Goal: Task Accomplishment & Management: Use online tool/utility

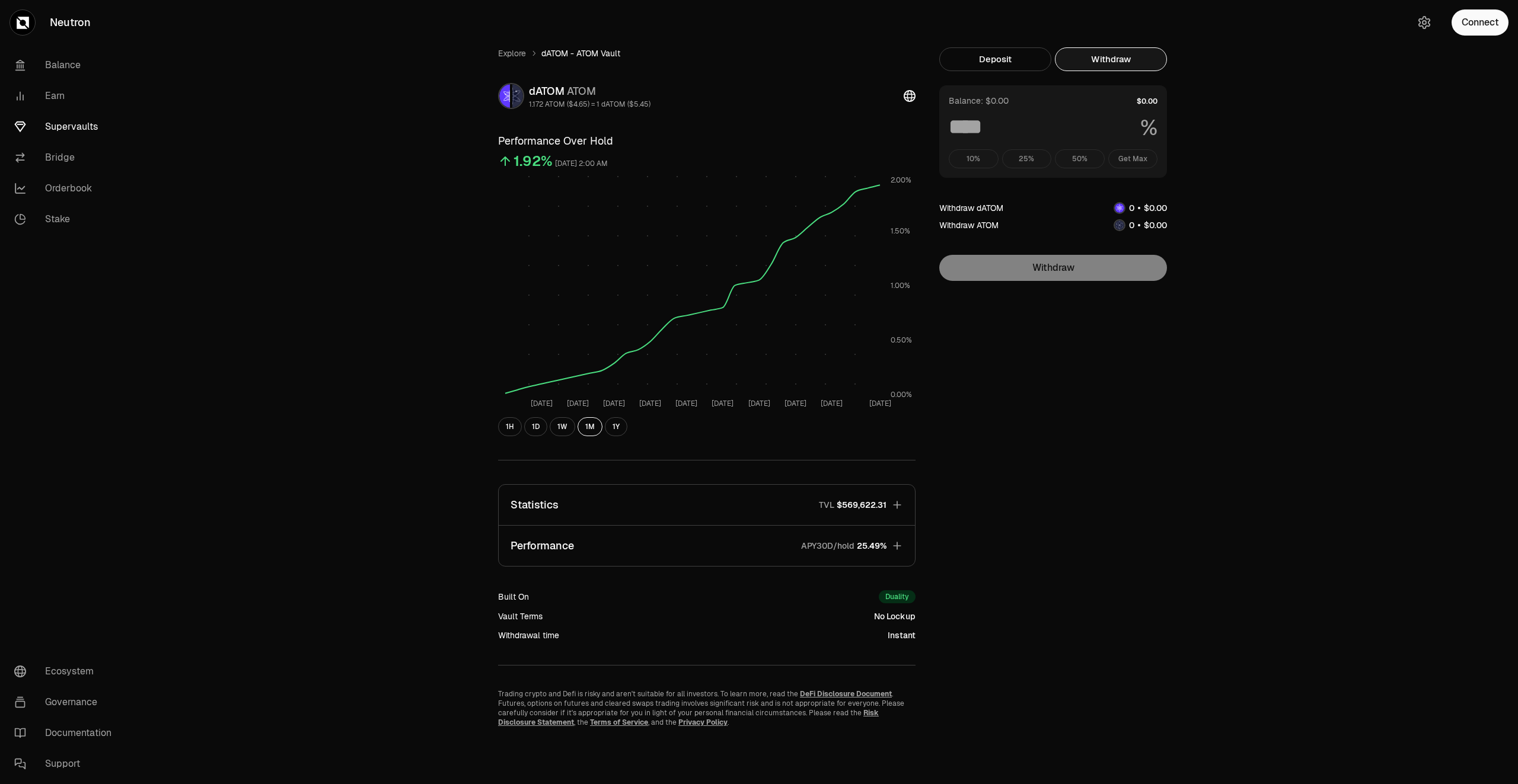
click at [61, 123] on link "Supervaults" at bounding box center [66, 127] width 123 height 31
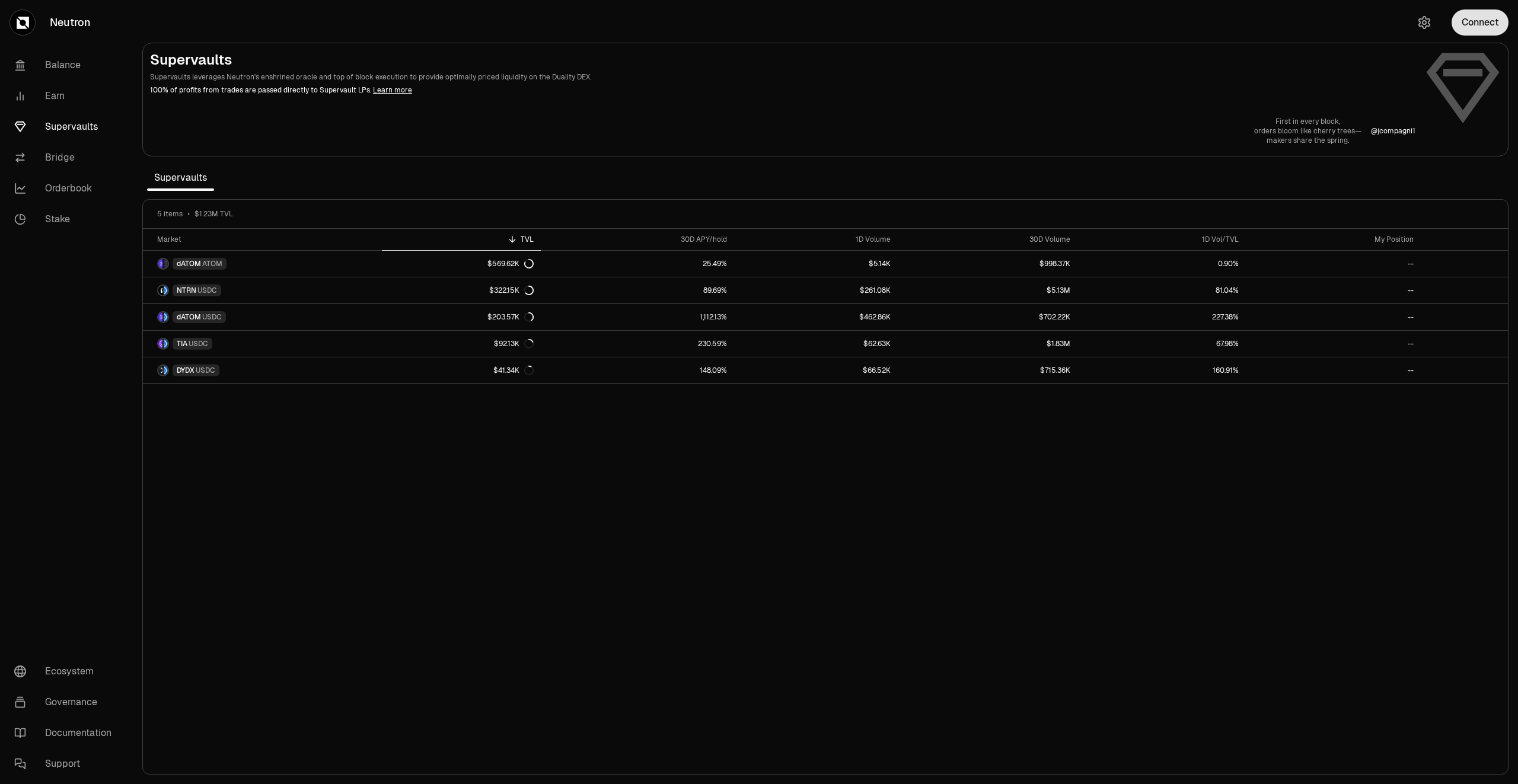
click at [1481, 34] on button "Connect" at bounding box center [1480, 22] width 57 height 26
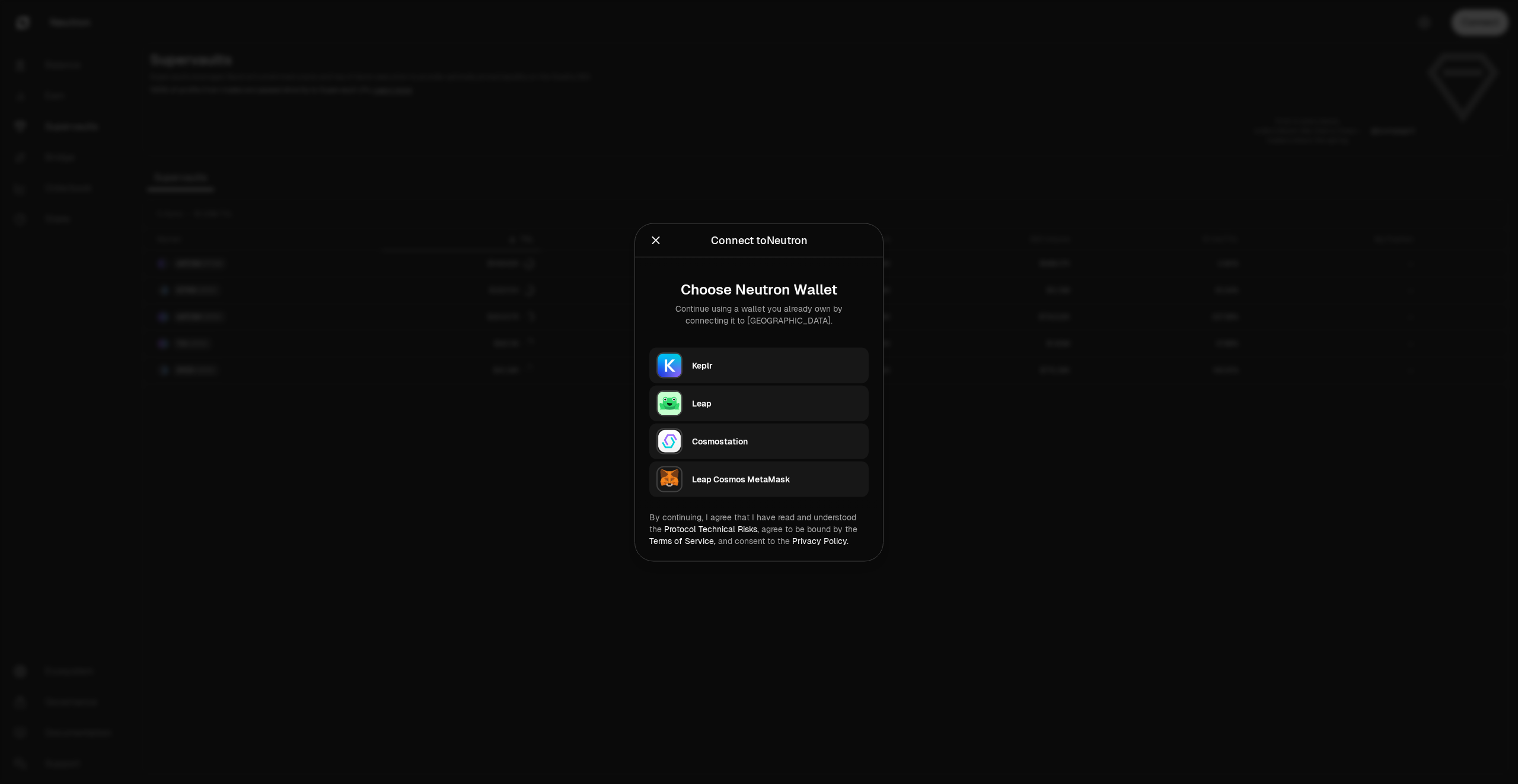
click at [770, 363] on div "Keplr" at bounding box center [777, 365] width 170 height 12
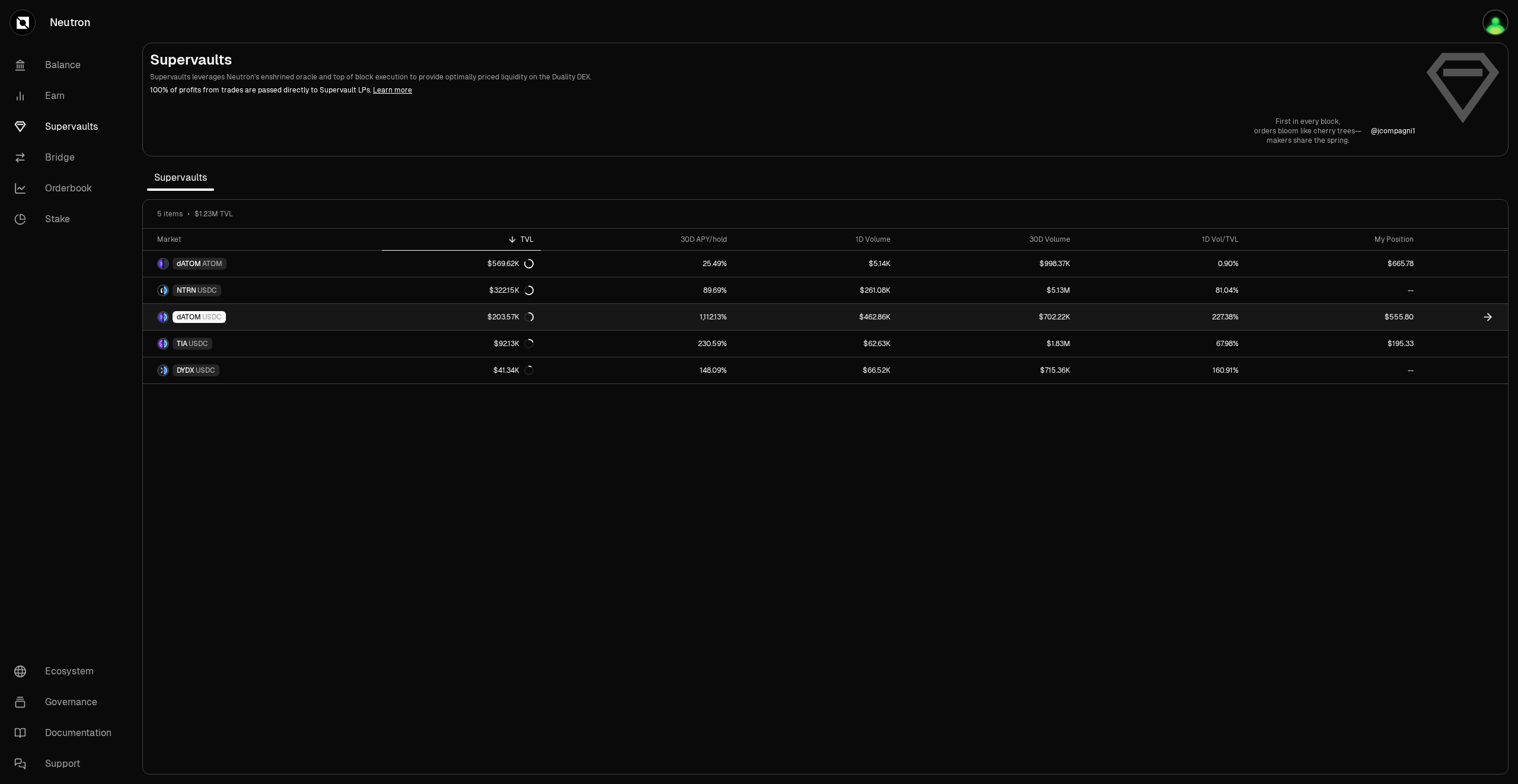
click at [1465, 321] on link at bounding box center [1463, 317] width 87 height 26
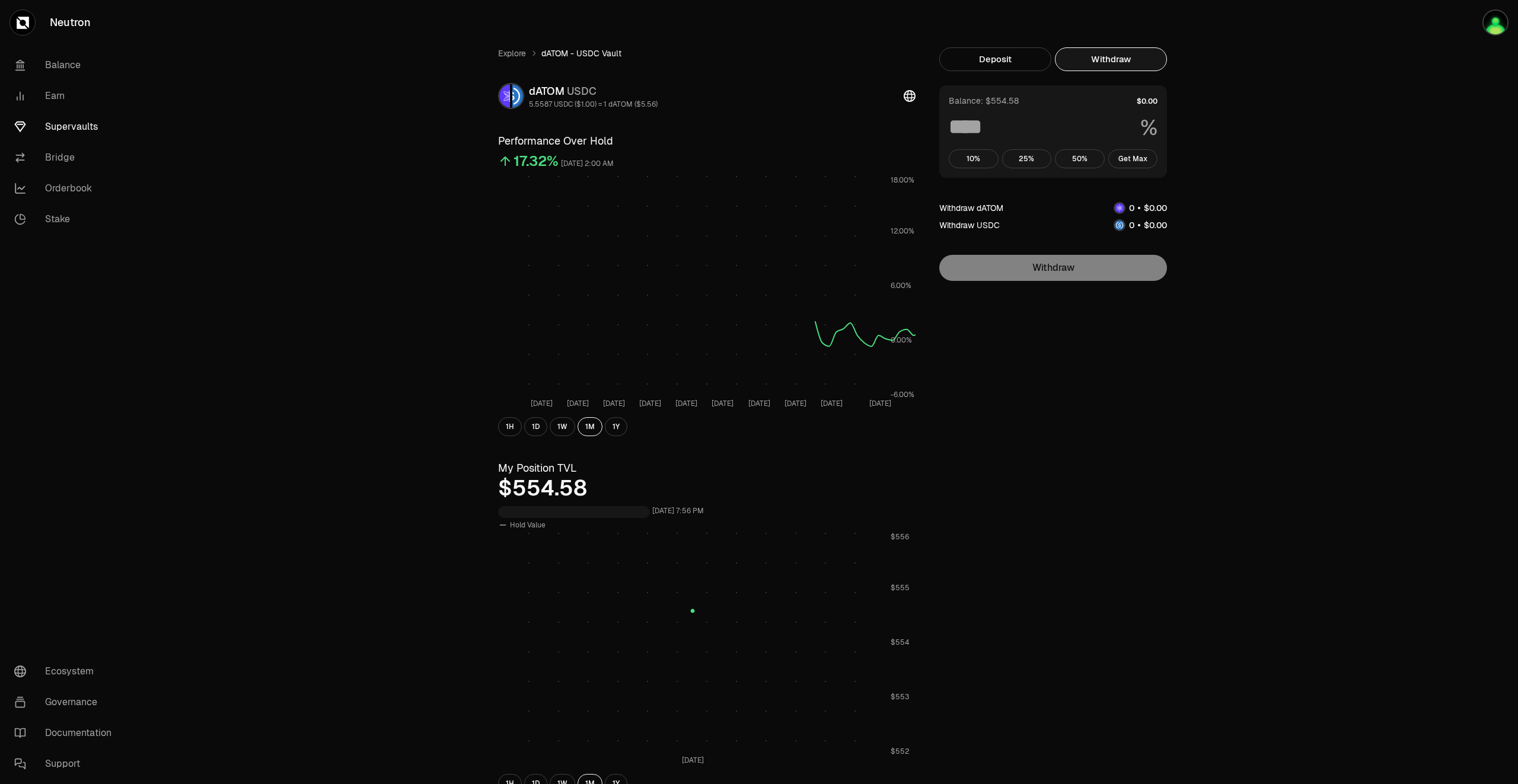
click at [1084, 52] on button "Withdraw" at bounding box center [1110, 59] width 112 height 24
click at [1131, 165] on button "Get Max" at bounding box center [1133, 159] width 50 height 19
type input "***"
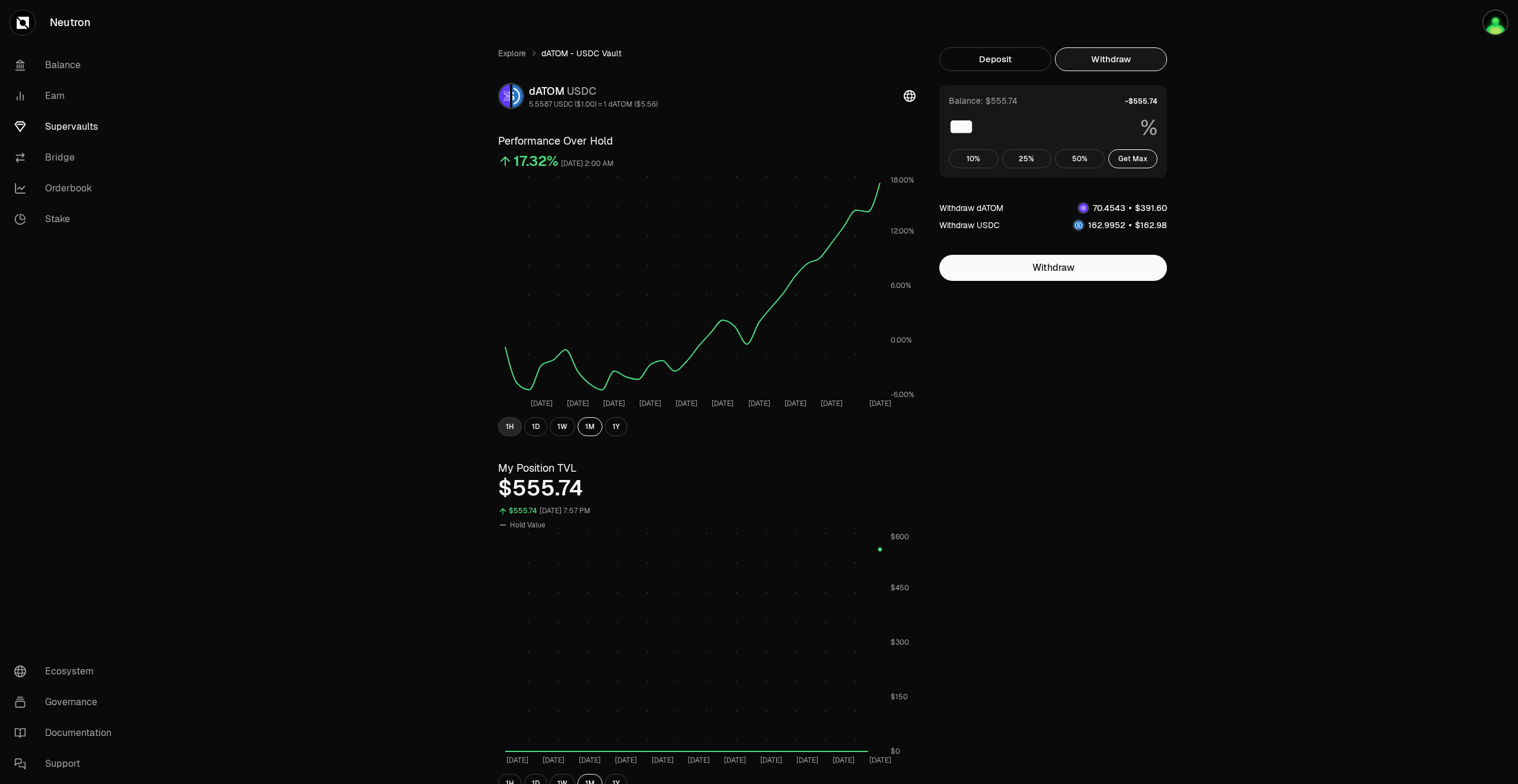
click at [511, 428] on button "1H" at bounding box center [510, 427] width 24 height 19
click at [542, 430] on button "1D" at bounding box center [536, 427] width 23 height 19
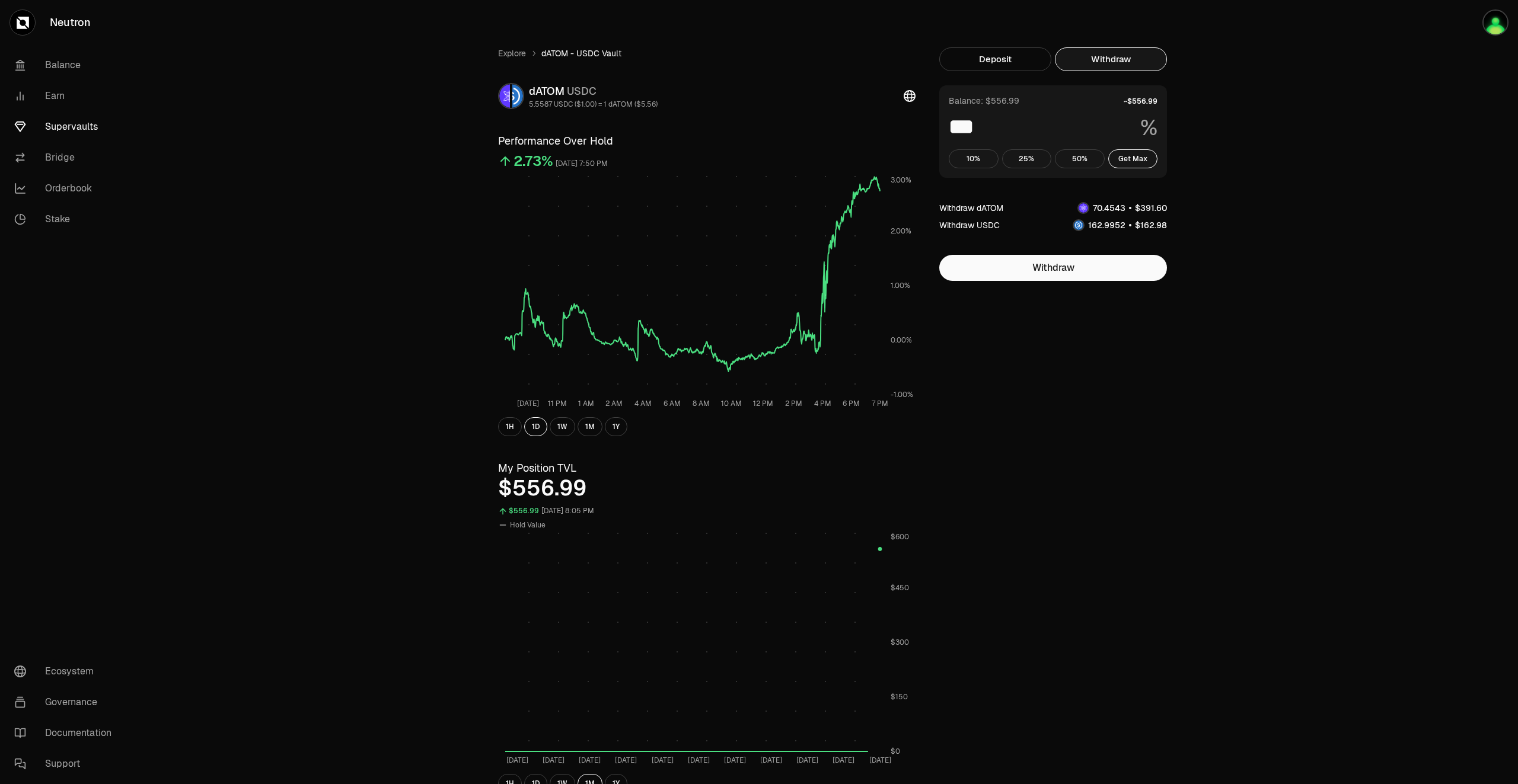
click at [79, 127] on link "Supervaults" at bounding box center [66, 127] width 123 height 31
